Goal: Task Accomplishment & Management: Use online tool/utility

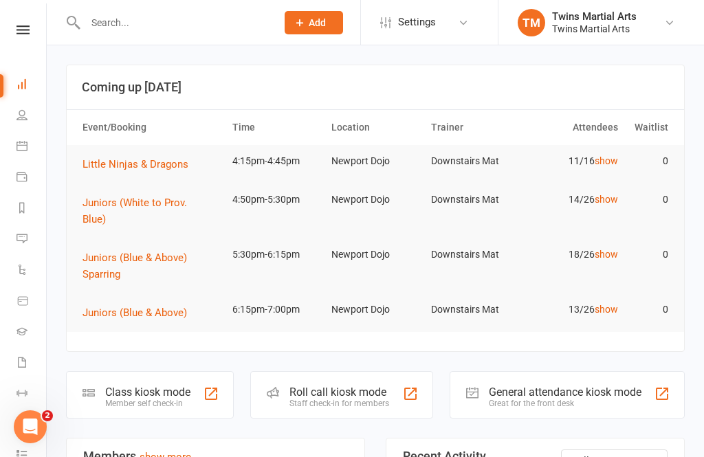
click at [300, 386] on div "Roll call kiosk mode" at bounding box center [339, 392] width 100 height 13
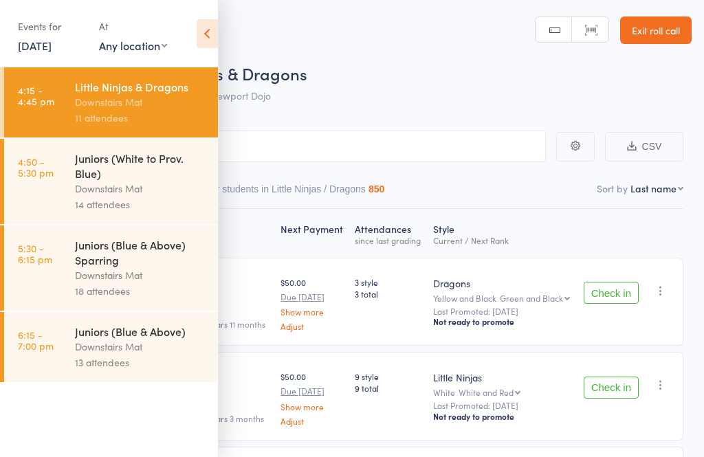
click at [208, 33] on icon at bounding box center [207, 33] width 21 height 29
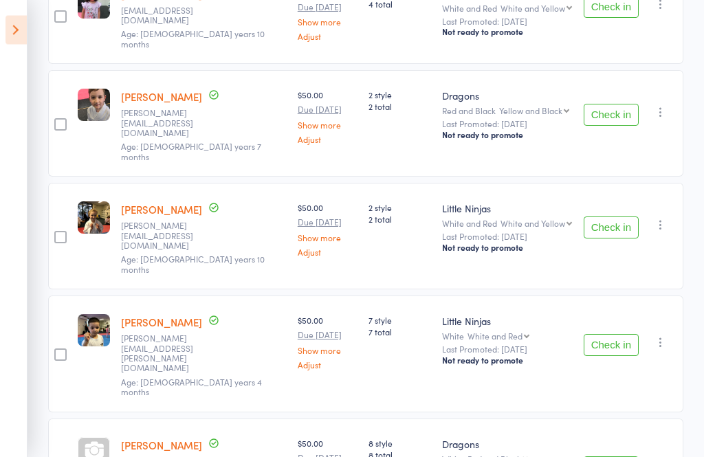
scroll to position [608, 0]
click at [23, 34] on icon at bounding box center [15, 30] width 21 height 29
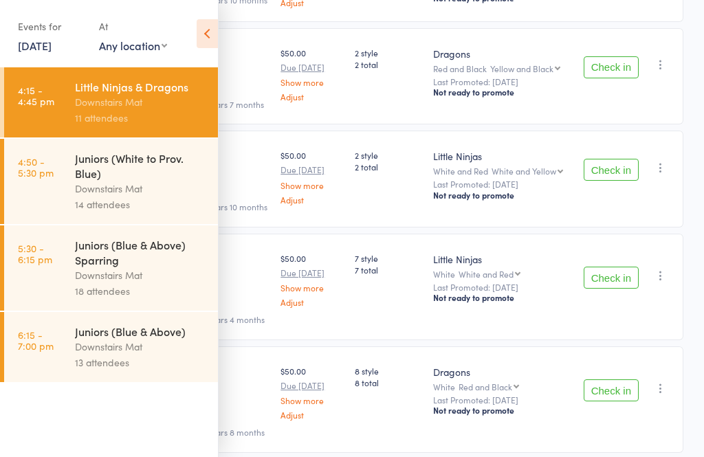
click at [65, 354] on link "6:15 - 7:00 pm Juniors (Blue & Above) Downstairs Mat 13 attendees" at bounding box center [111, 347] width 214 height 70
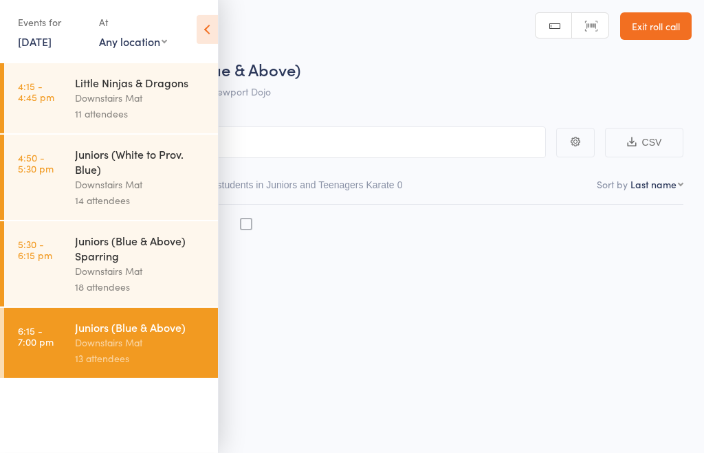
scroll to position [10, 0]
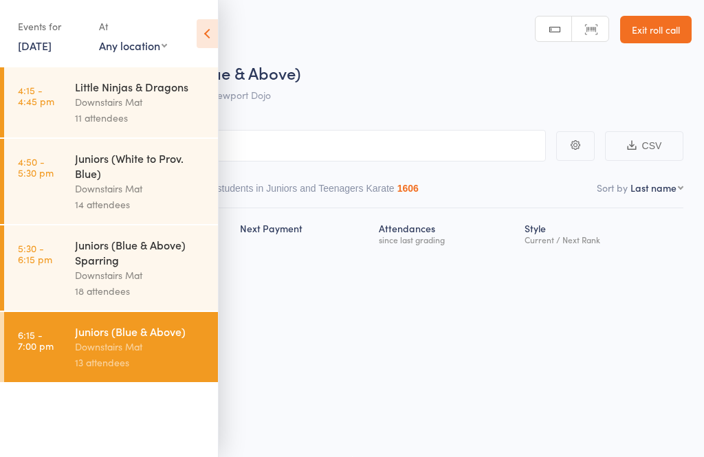
click at [208, 30] on icon at bounding box center [207, 33] width 21 height 29
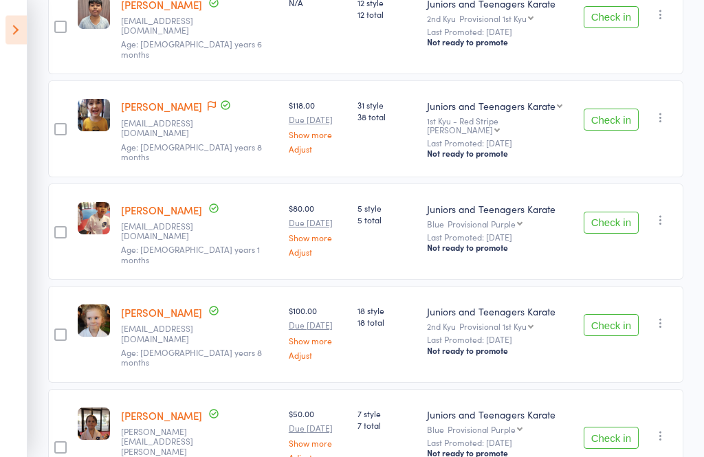
scroll to position [498, 0]
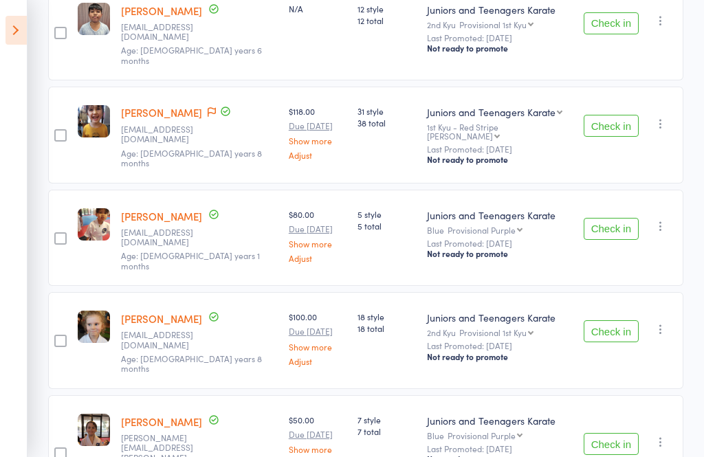
click at [289, 239] on link "Show more" at bounding box center [318, 243] width 58 height 9
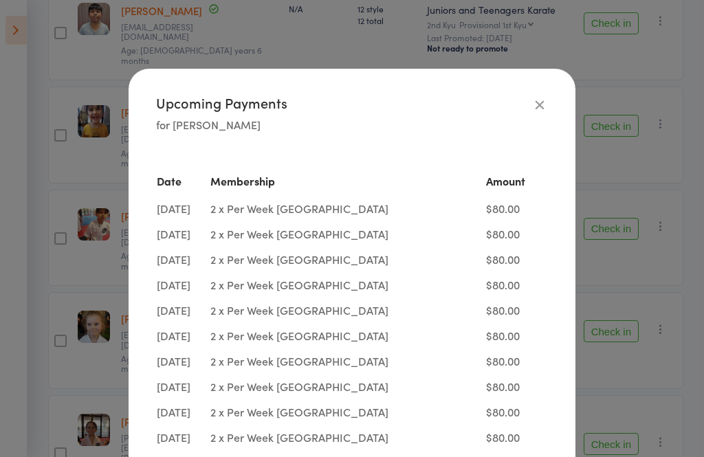
click at [543, 100] on icon "button" at bounding box center [539, 104] width 15 height 15
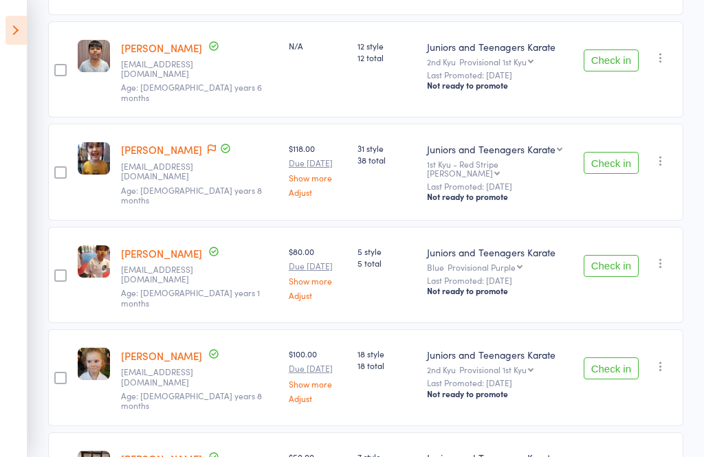
scroll to position [458, 0]
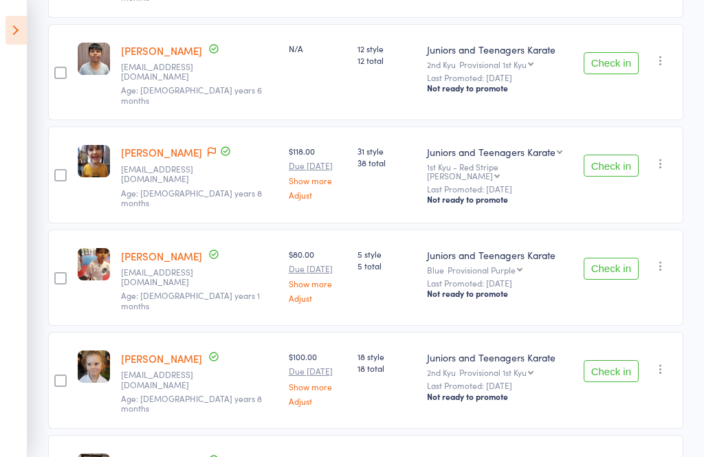
click at [18, 41] on icon at bounding box center [15, 30] width 21 height 29
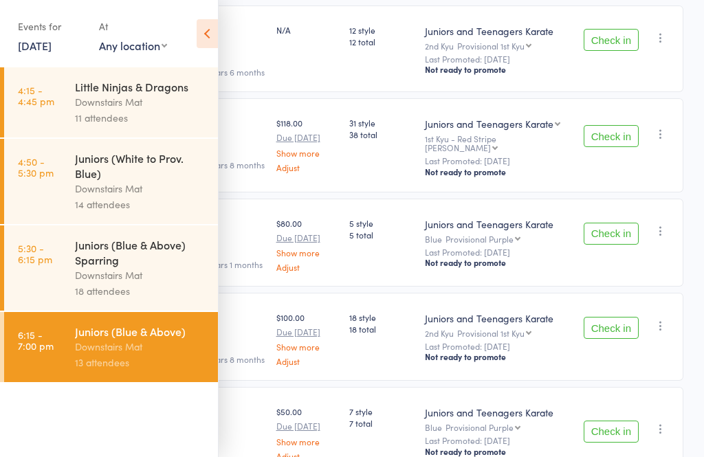
click at [58, 274] on link "5:30 - 6:15 pm Juniors (Blue & Above) Sparring Downstairs Mat 18 attendees" at bounding box center [111, 267] width 214 height 85
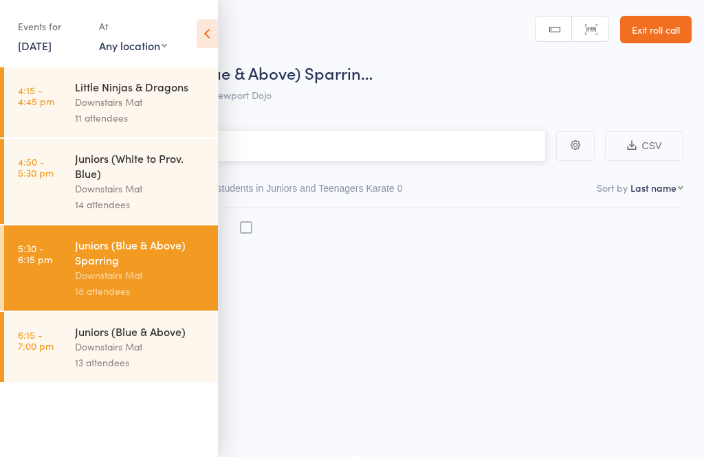
scroll to position [10, 0]
click at [201, 36] on icon at bounding box center [207, 33] width 21 height 29
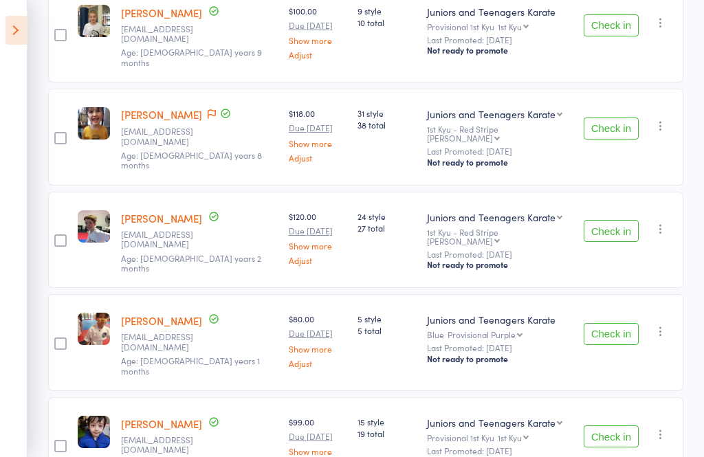
scroll to position [591, 0]
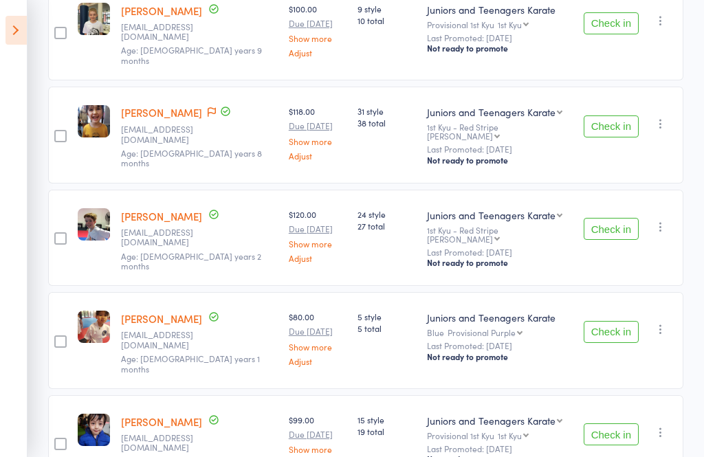
click at [21, 38] on icon at bounding box center [15, 30] width 21 height 29
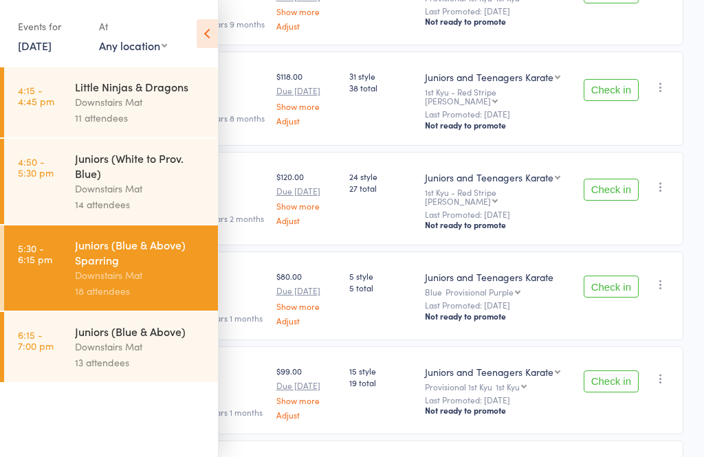
click at [200, 35] on icon at bounding box center [207, 33] width 21 height 29
